Goal: Task Accomplishment & Management: Use online tool/utility

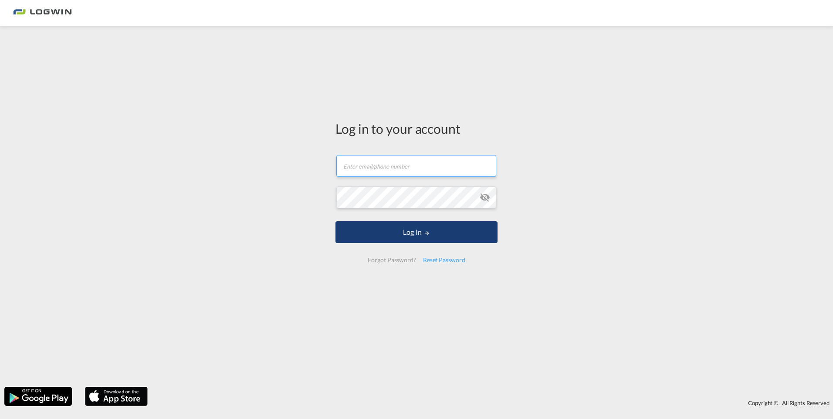
type input "[EMAIL_ADDRESS][DOMAIN_NAME]"
click at [358, 230] on button "Log In" at bounding box center [416, 232] width 162 height 22
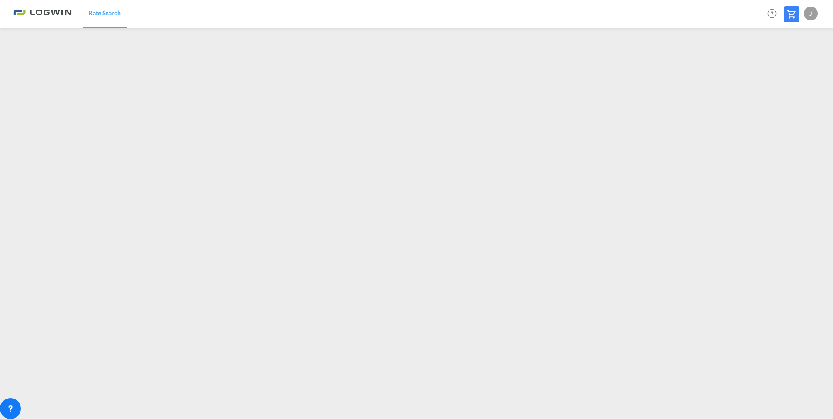
click at [109, 22] on link "Rate Search" at bounding box center [105, 14] width 44 height 28
